Goal: Information Seeking & Learning: Learn about a topic

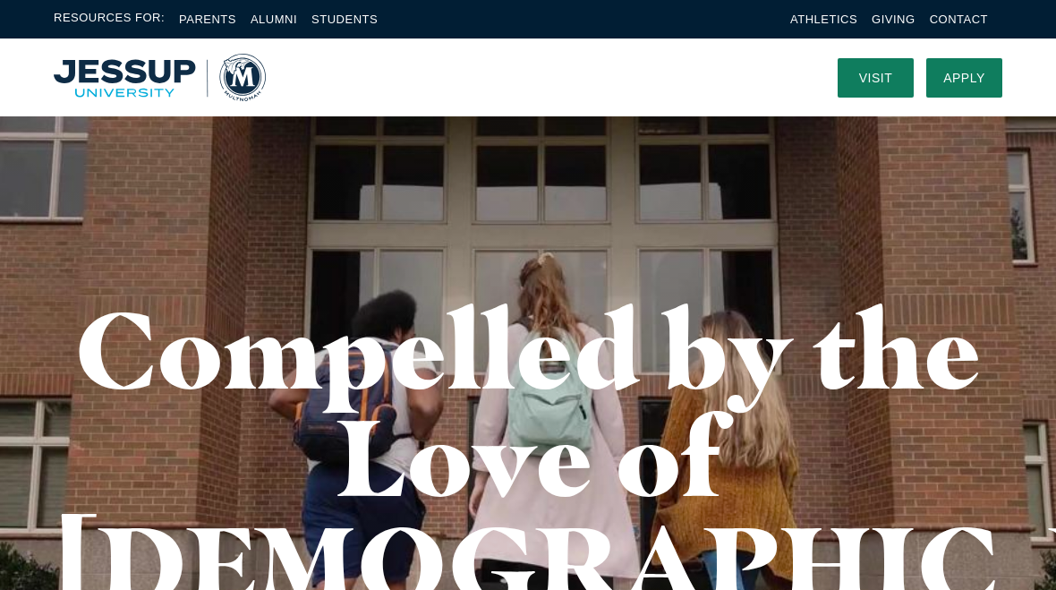
click at [276, 23] on link "Alumni" at bounding box center [274, 19] width 47 height 13
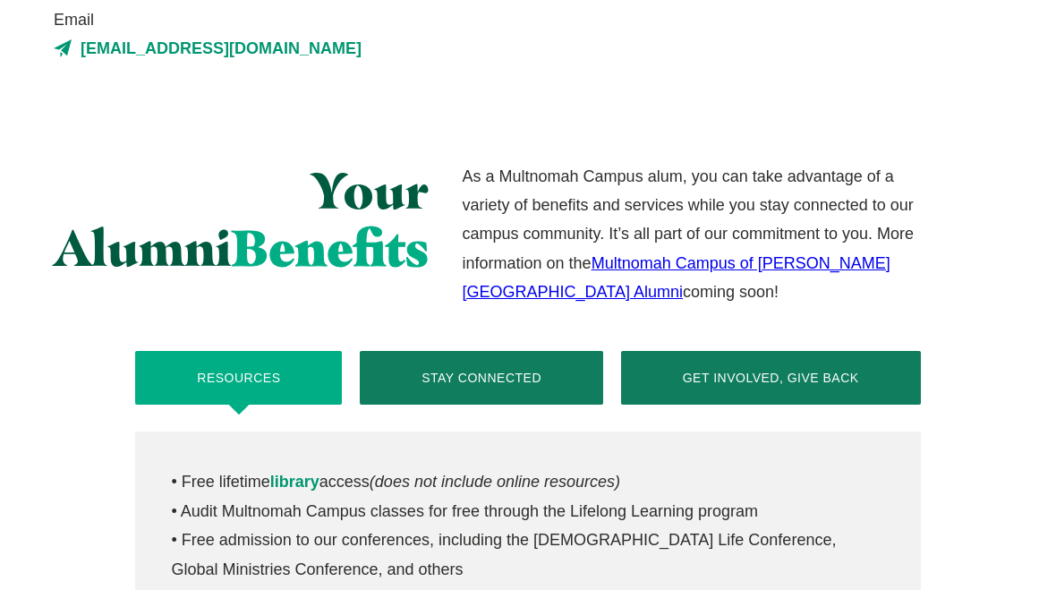
scroll to position [586, 0]
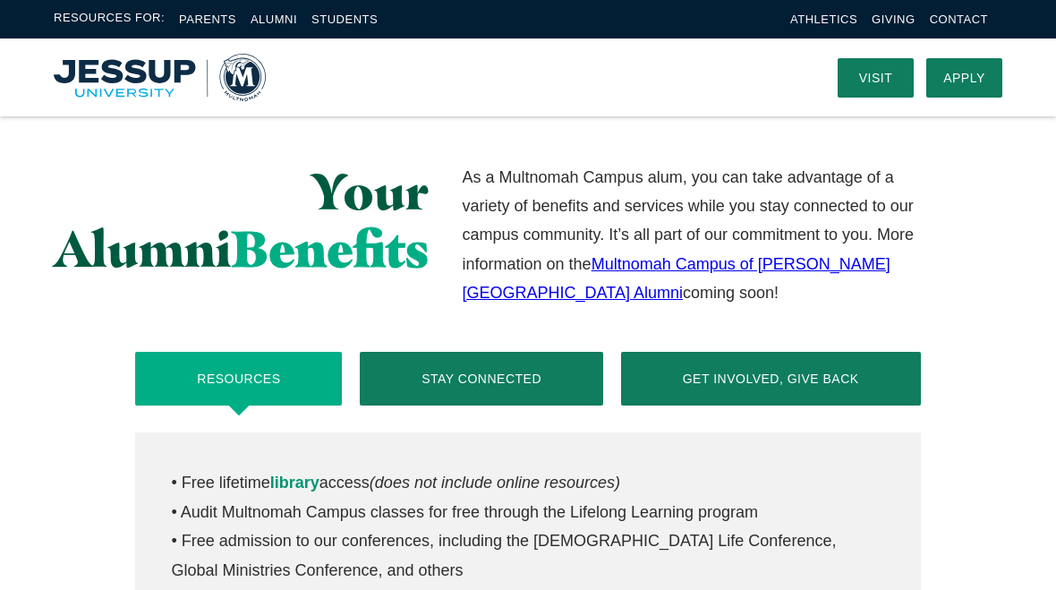
click at [733, 266] on link "Multnomah Campus of Jessup University Alumni" at bounding box center [677, 278] width 428 height 47
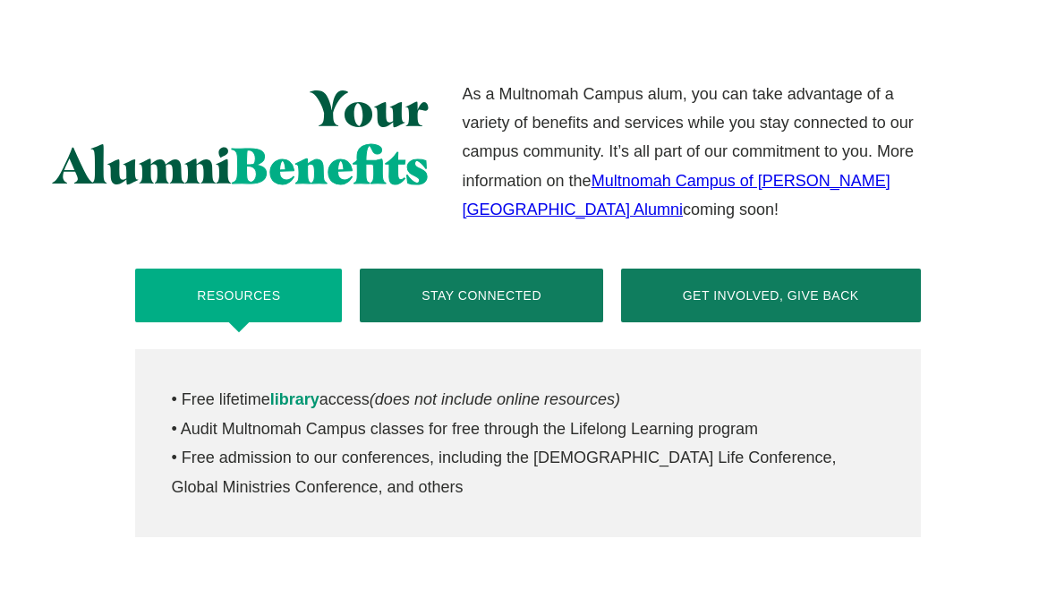
scroll to position [670, 0]
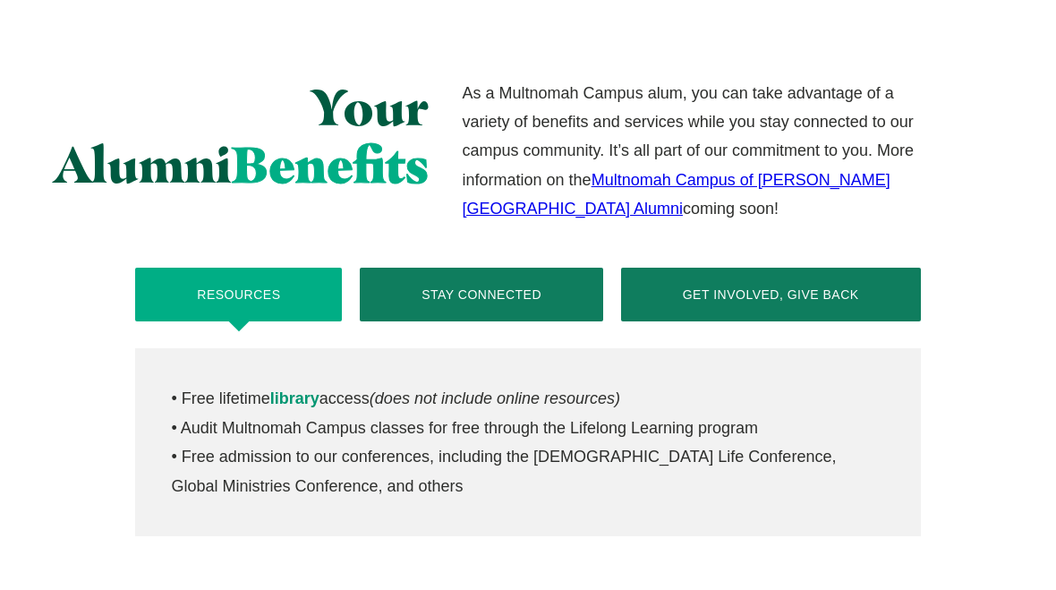
click at [302, 402] on link "library" at bounding box center [294, 398] width 49 height 18
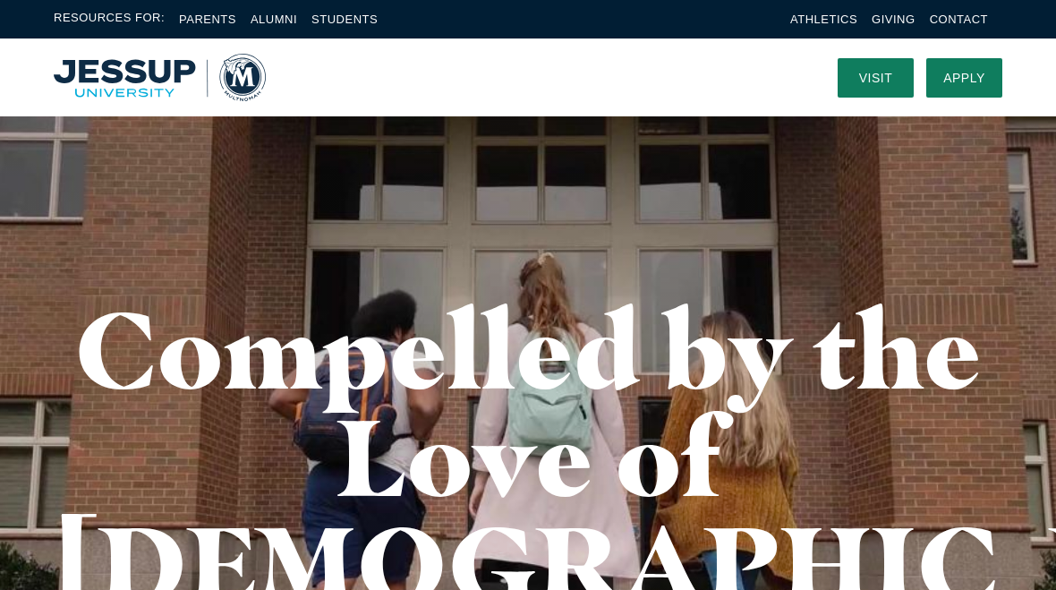
click at [276, 22] on link "Alumni" at bounding box center [274, 19] width 47 height 13
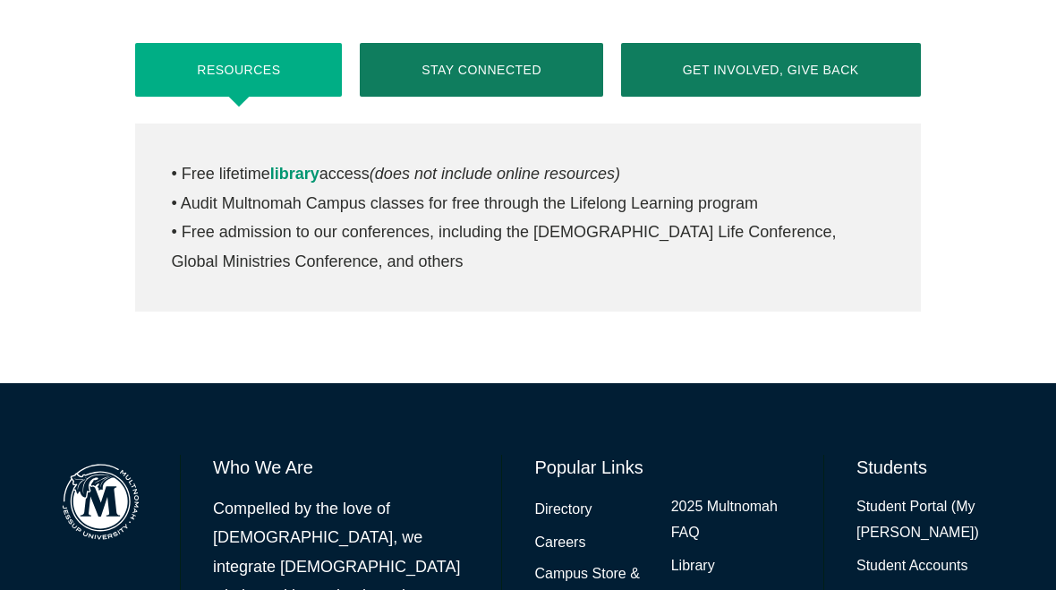
scroll to position [906, 0]
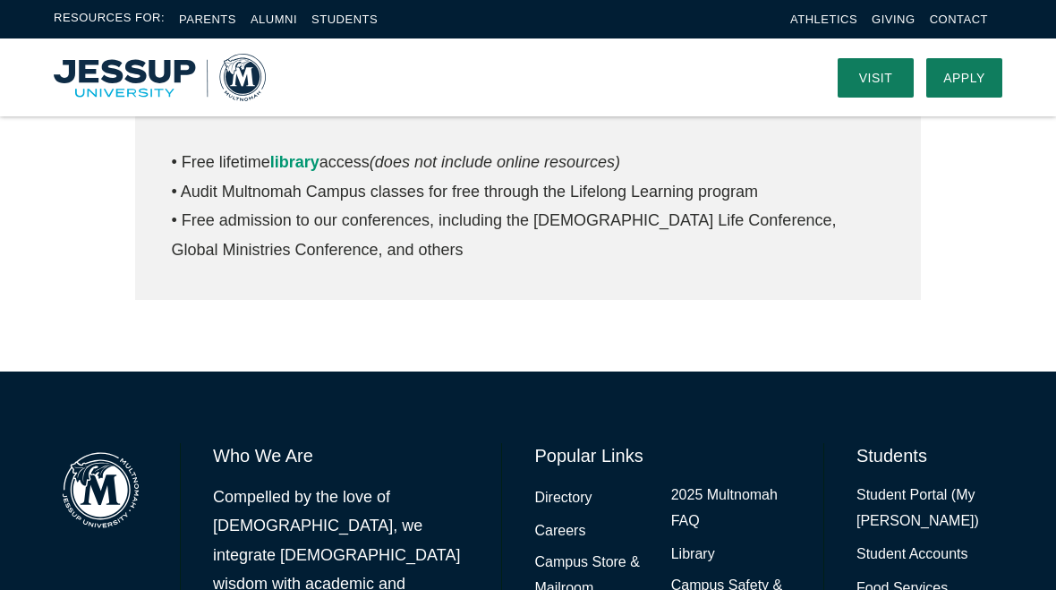
click at [743, 489] on link "2025 Multnomah FAQ" at bounding box center [731, 508] width 120 height 52
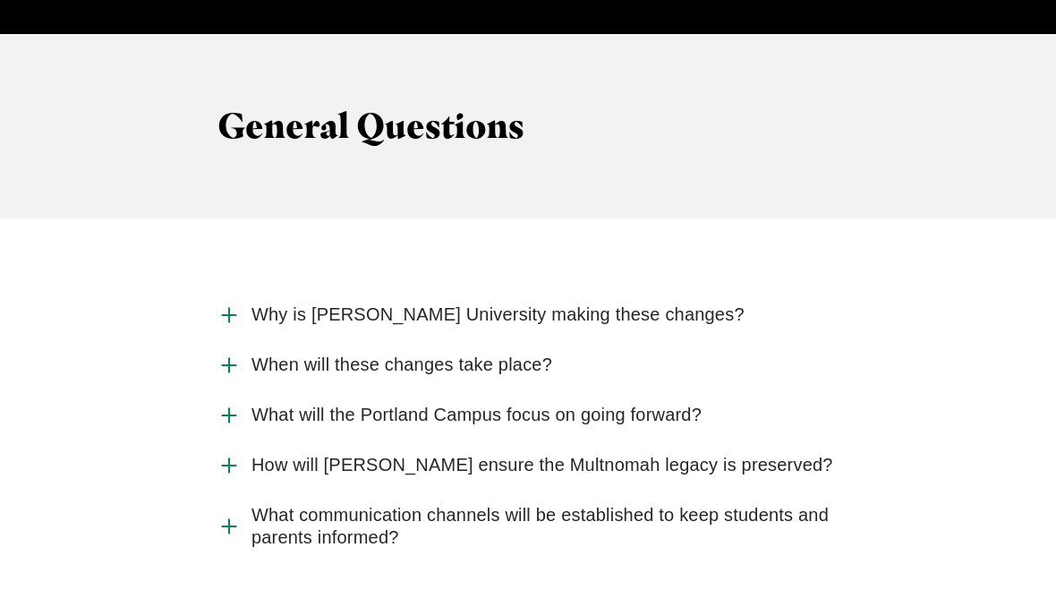
scroll to position [1922, 0]
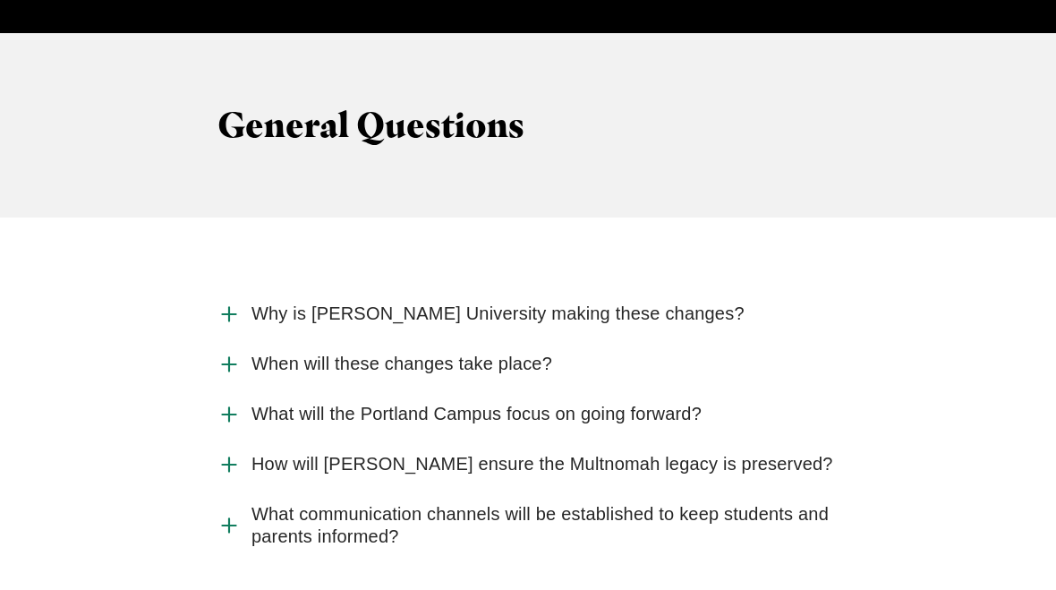
click at [233, 302] on icon "Accordion" at bounding box center [228, 313] width 23 height 23
click at [0, 0] on input "Why is [PERSON_NAME] University making these changes?" at bounding box center [0, 0] width 0 height 0
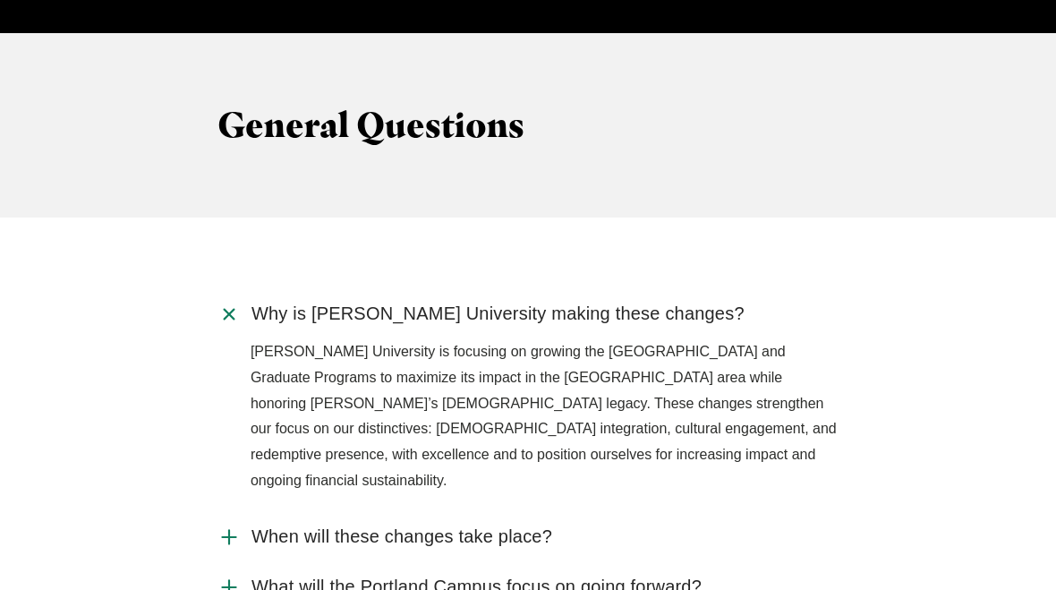
click at [245, 512] on label "When will these changes take place?" at bounding box center [527, 537] width 621 height 50
click at [0, 0] on input "When will these changes take place?" at bounding box center [0, 0] width 0 height 0
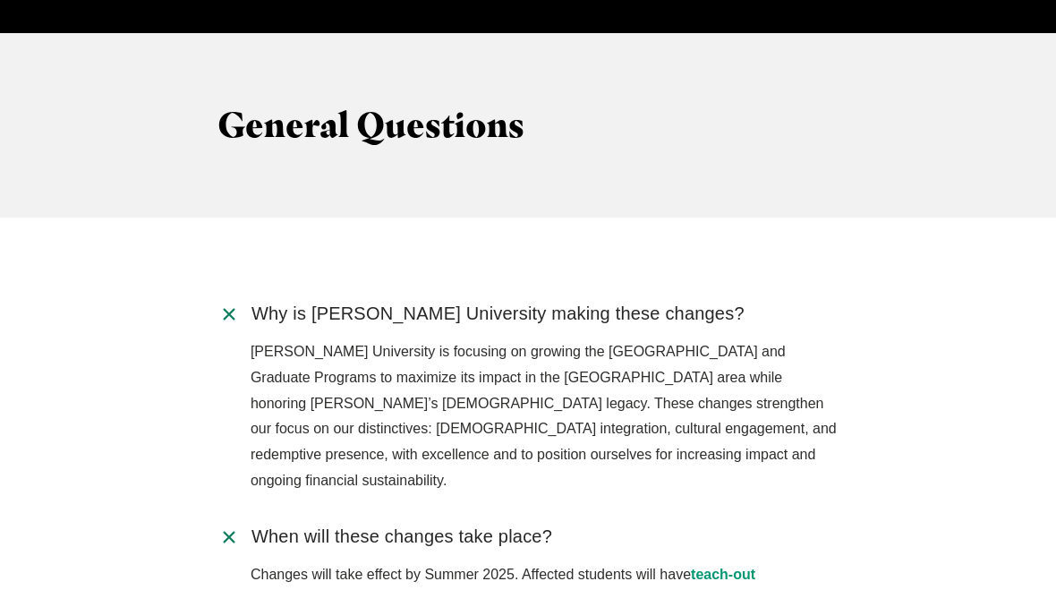
click at [0, 0] on input "What will the Portland Campus focus on going forward?" at bounding box center [0, 0] width 0 height 0
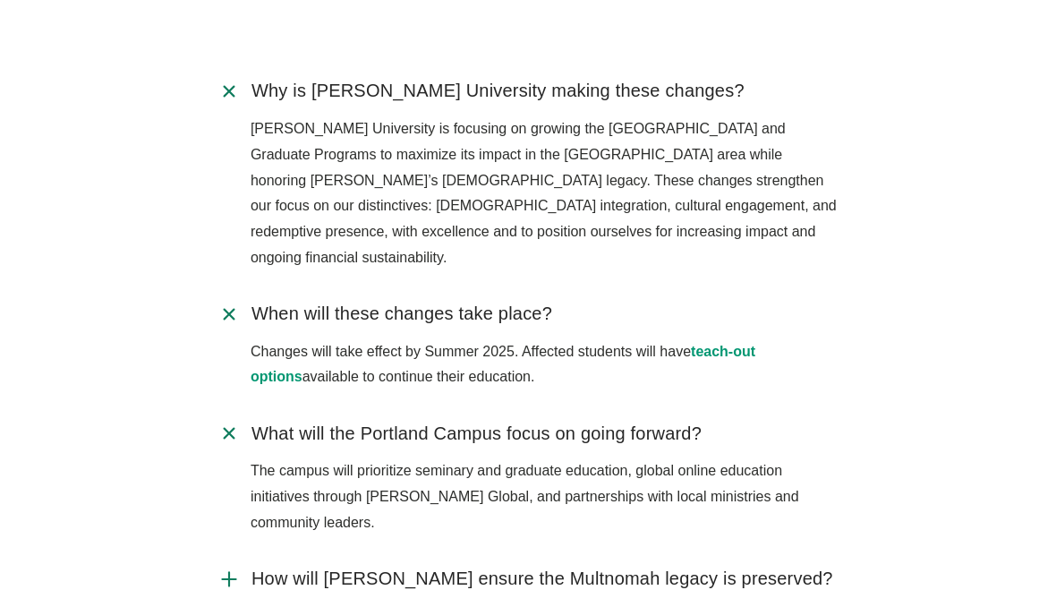
scroll to position [2146, 0]
click at [237, 566] on icon "Accordion" at bounding box center [228, 577] width 23 height 23
click at [0, 0] on input "How will [PERSON_NAME] ensure the Multnomah legacy is preserved?" at bounding box center [0, 0] width 0 height 0
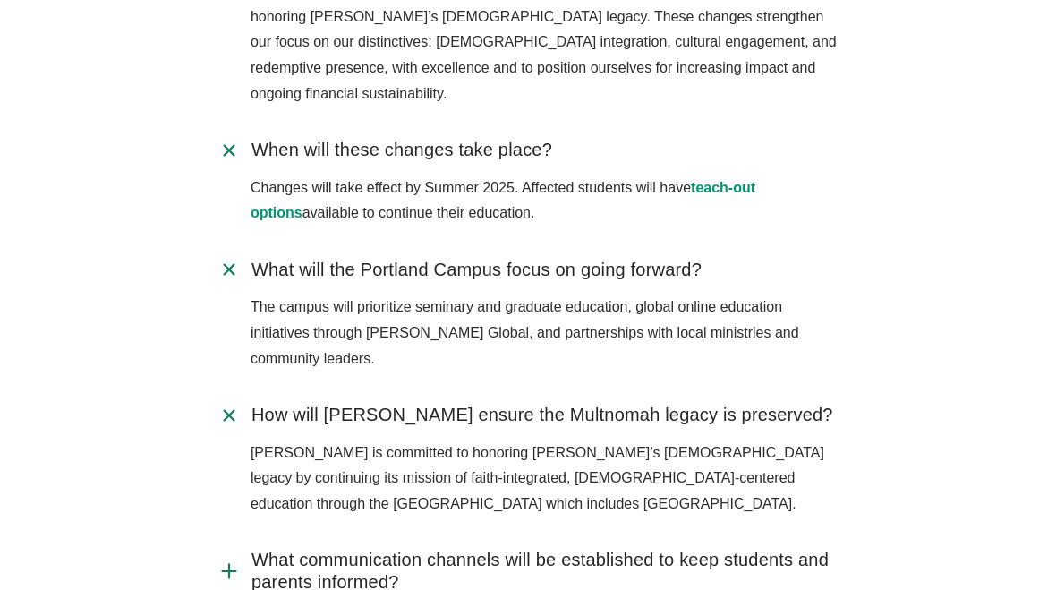
scroll to position [2315, 0]
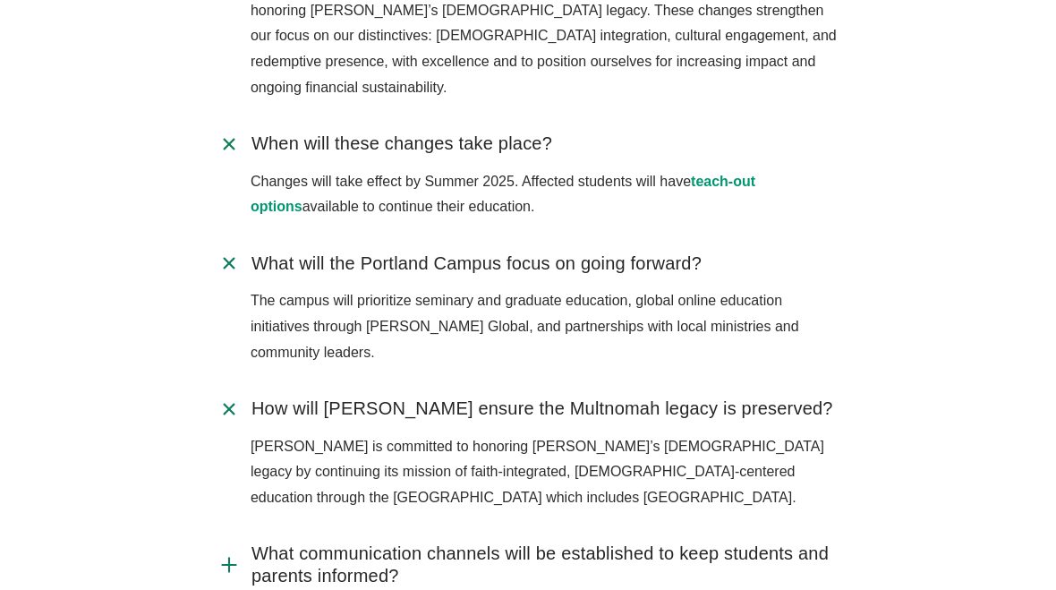
click at [230, 557] on use "Accordion" at bounding box center [228, 563] width 13 height 13
click at [0, 0] on input "What communication channels will be established to keep students and parents in…" at bounding box center [0, 0] width 0 height 0
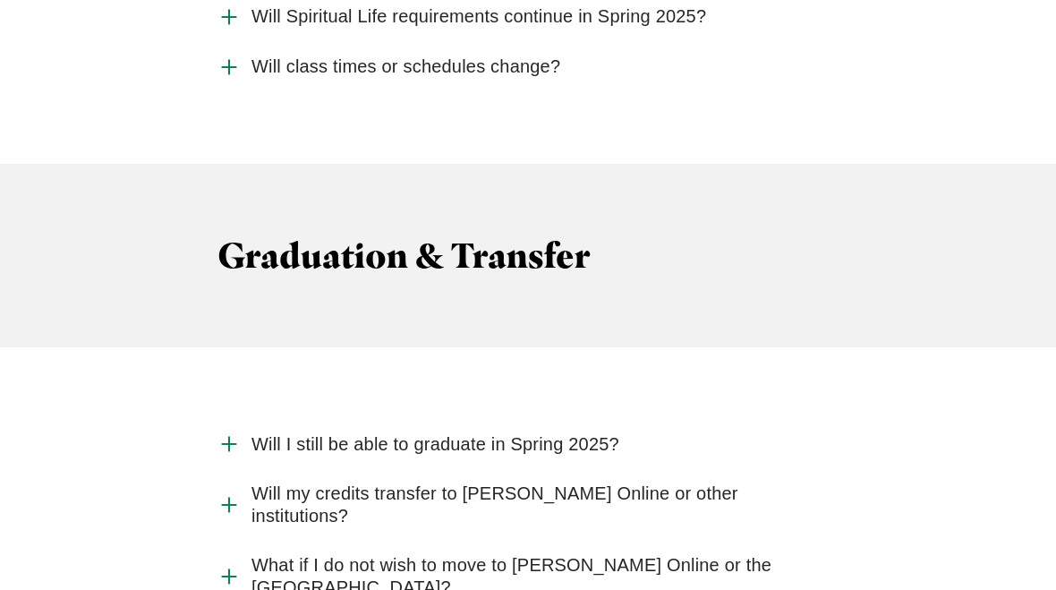
scroll to position [5355, 0]
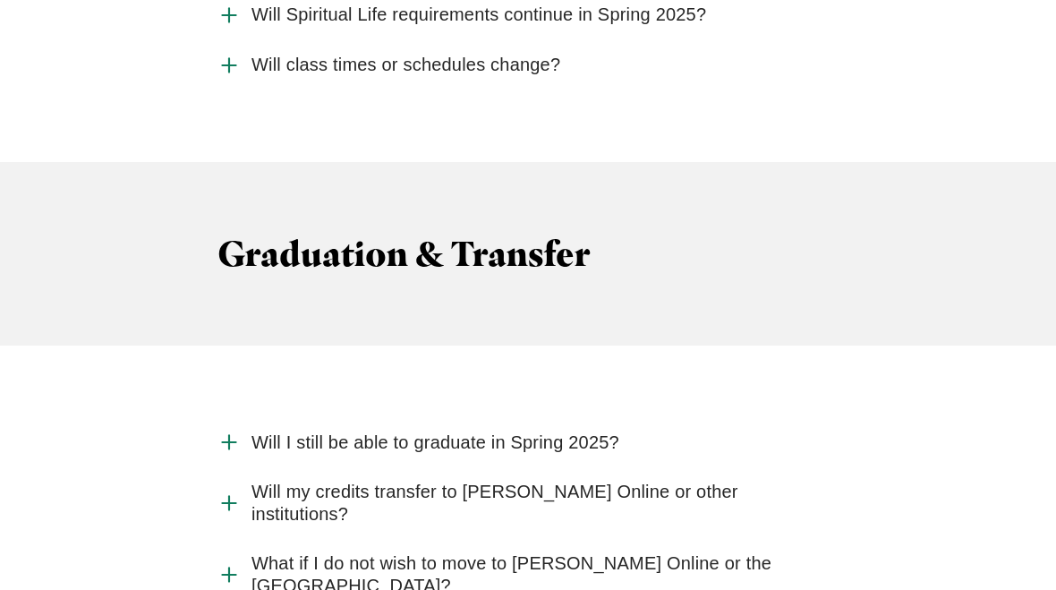
click at [219, 563] on icon "Accordion" at bounding box center [228, 574] width 23 height 23
click at [0, 0] on input "What if I do not wish to move to [PERSON_NAME] Online or the [GEOGRAPHIC_DATA]?" at bounding box center [0, 0] width 0 height 0
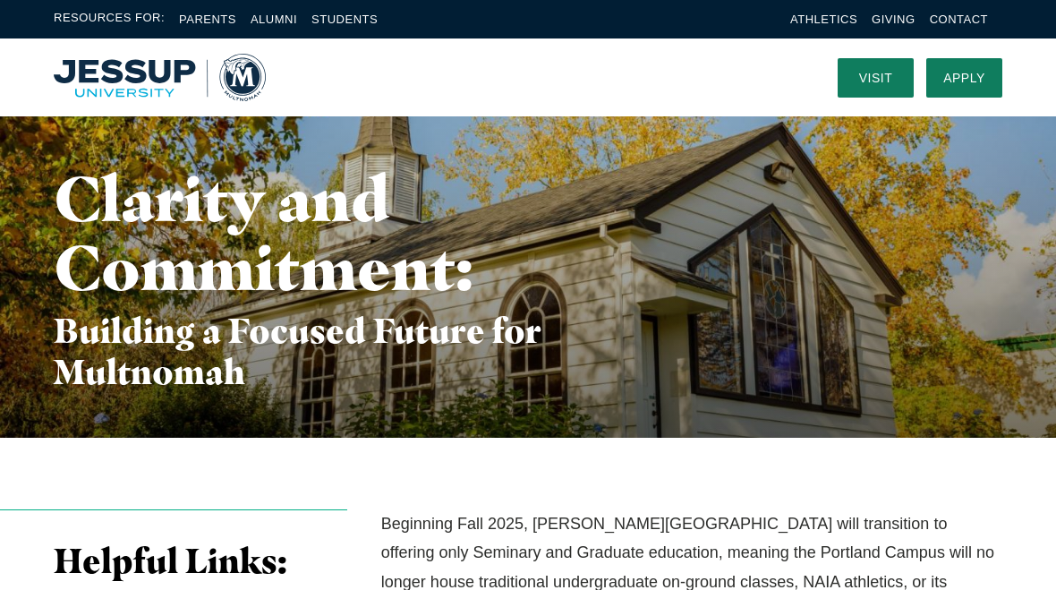
scroll to position [0, 0]
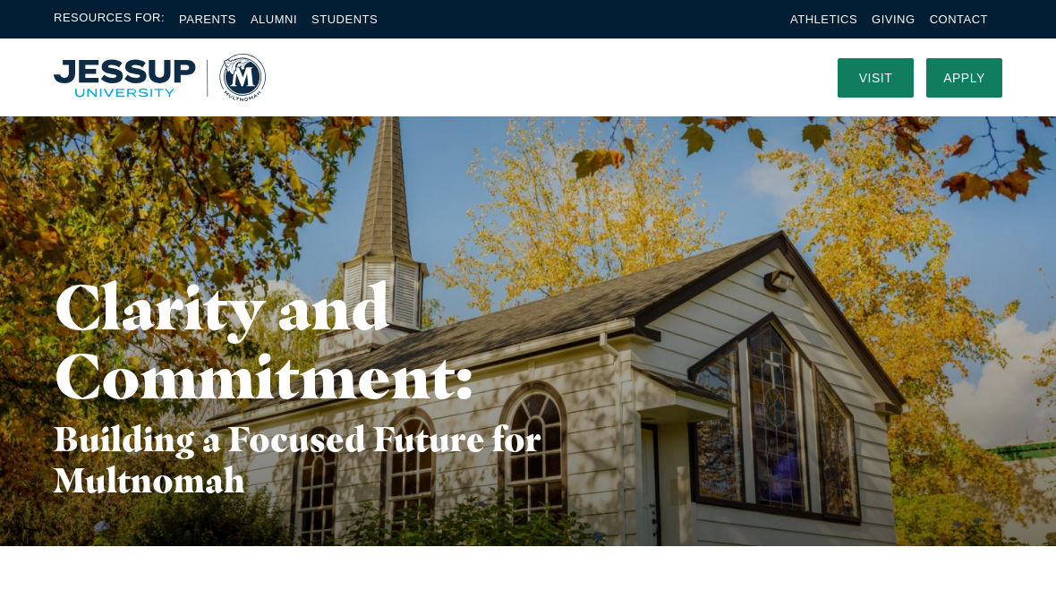
click at [890, 17] on link "Giving" at bounding box center [893, 19] width 44 height 13
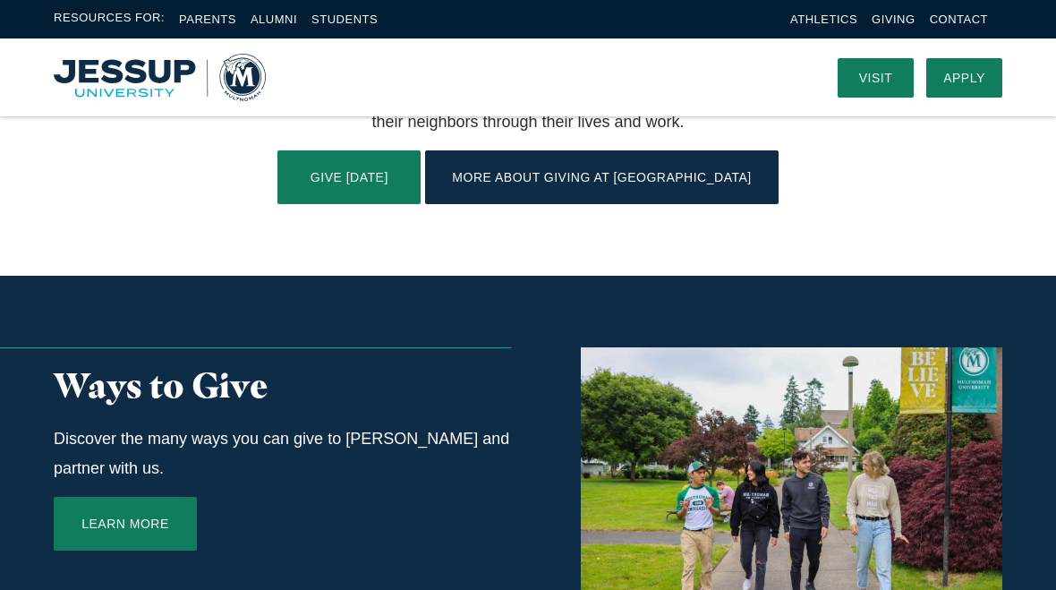
scroll to position [667, 0]
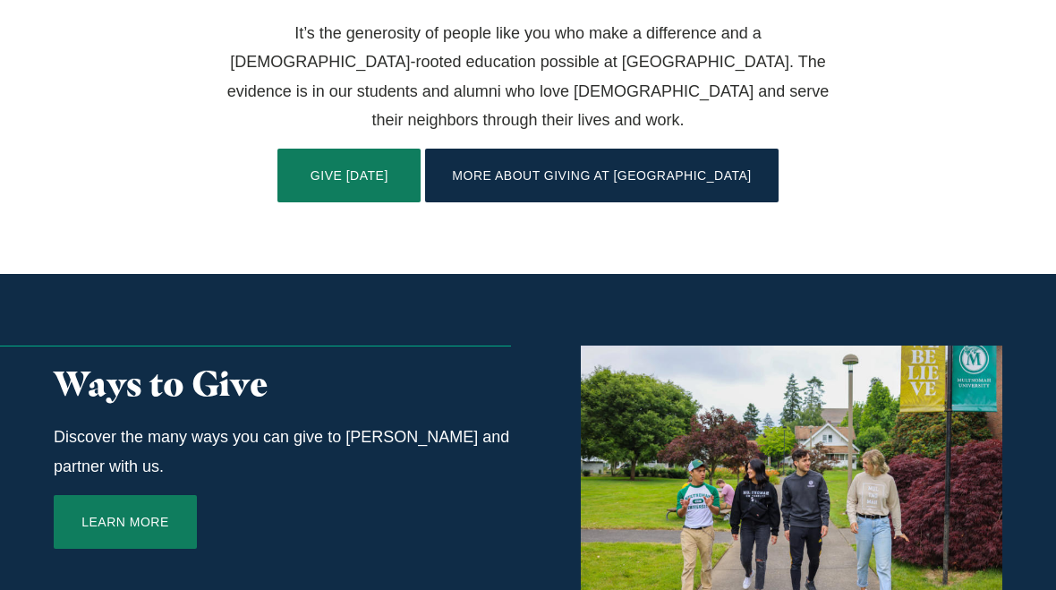
click at [119, 495] on link "Learn More" at bounding box center [125, 522] width 143 height 54
